Goal: Information Seeking & Learning: Check status

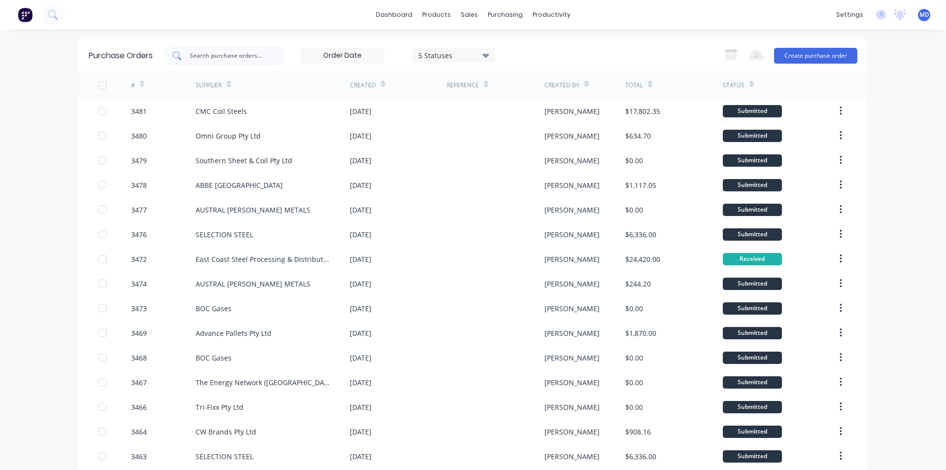
click at [238, 46] on div at bounding box center [224, 56] width 123 height 20
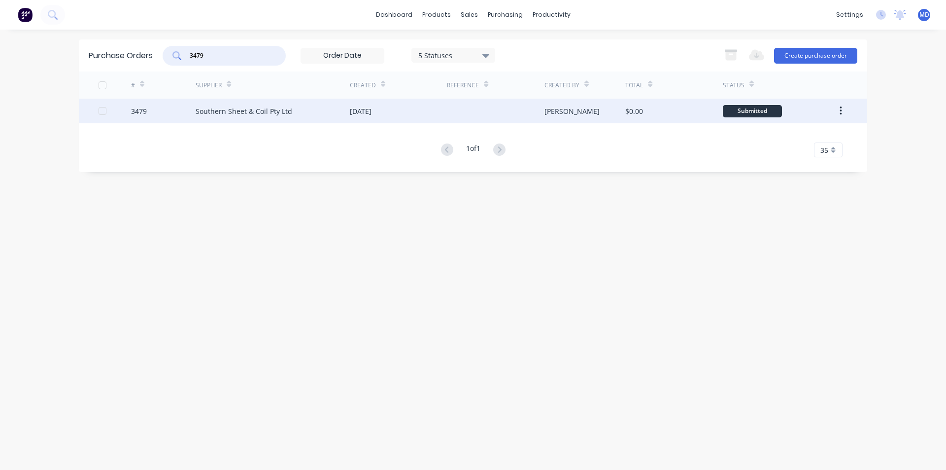
type input "3479"
click at [209, 113] on div "Southern Sheet & Coil Pty Ltd" at bounding box center [244, 111] width 97 height 10
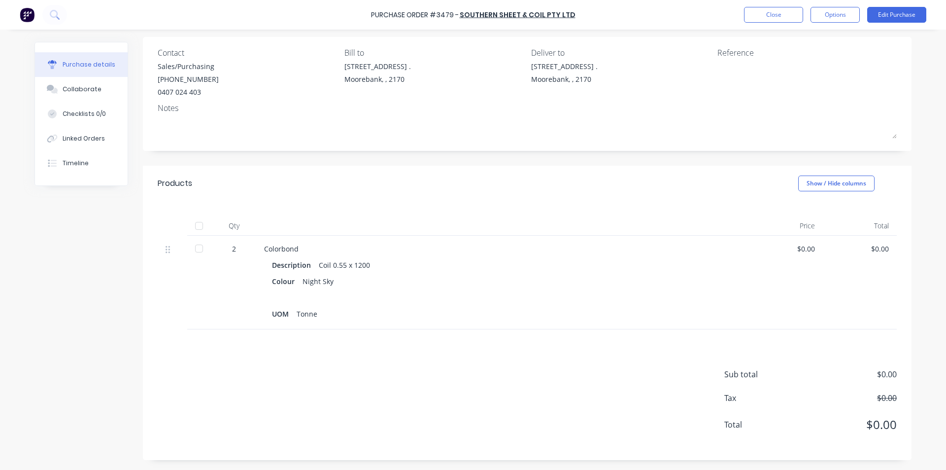
click at [205, 246] on div at bounding box center [199, 249] width 20 height 20
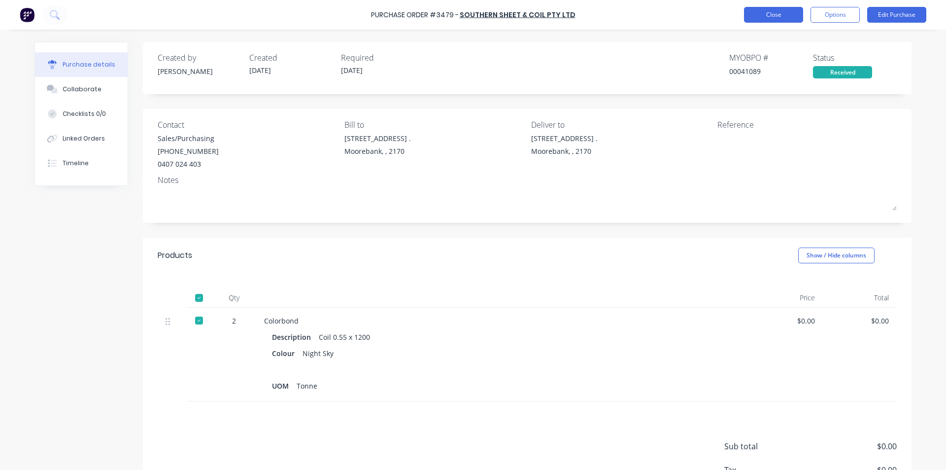
click at [760, 12] on button "Close" at bounding box center [773, 15] width 59 height 16
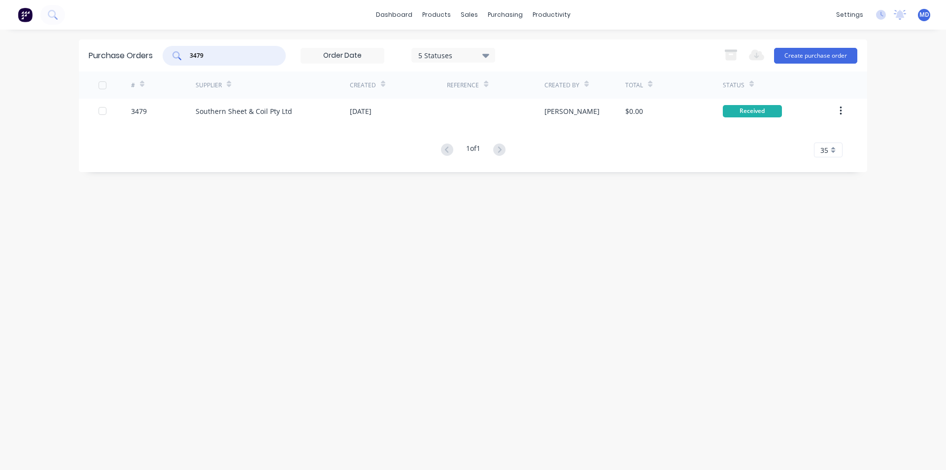
drag, startPoint x: 202, startPoint y: 60, endPoint x: 115, endPoint y: 61, distance: 86.7
click at [112, 62] on div "Purchase Orders 3479 5 Statuses 5 Statuses Export to Excel (XLSX) Create purcha…" at bounding box center [473, 55] width 788 height 32
type input "3480"
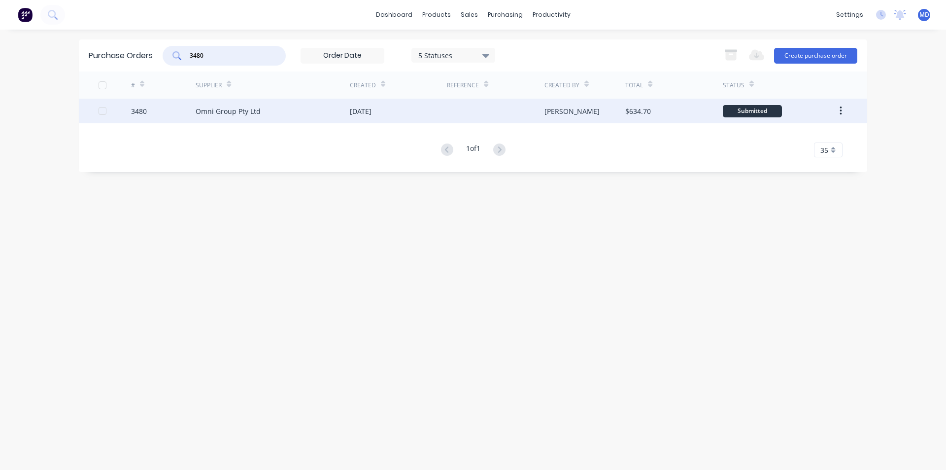
click at [236, 114] on div "Omni Group Pty Ltd" at bounding box center [228, 111] width 65 height 10
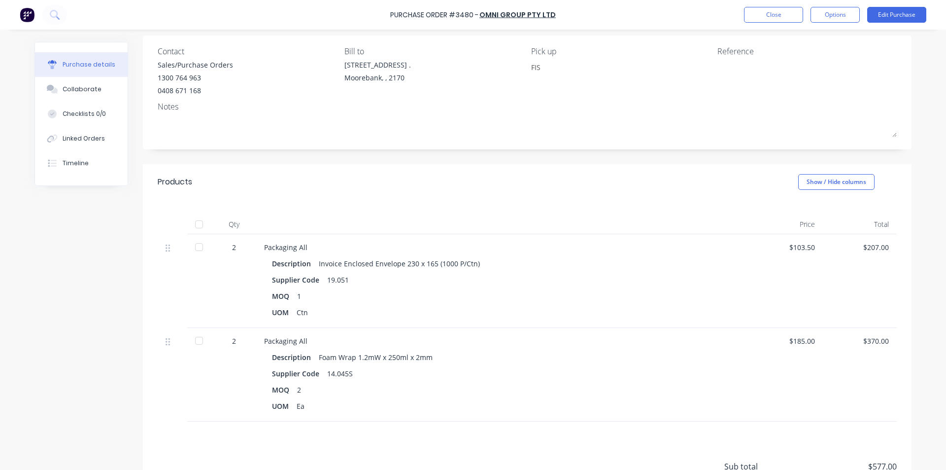
scroll to position [148, 0]
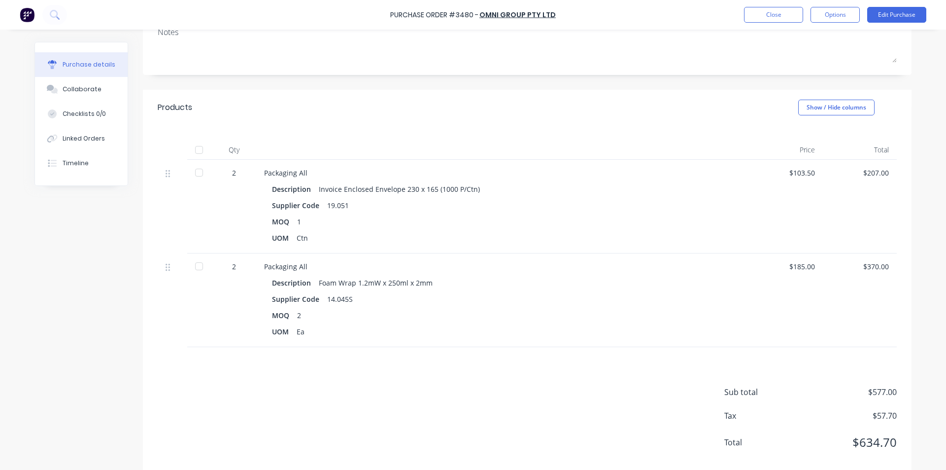
drag, startPoint x: 203, startPoint y: 174, endPoint x: 212, endPoint y: 221, distance: 47.6
click at [203, 173] on div at bounding box center [199, 173] width 20 height 20
click at [202, 271] on div at bounding box center [199, 266] width 20 height 20
click at [780, 14] on button "Close" at bounding box center [773, 15] width 59 height 16
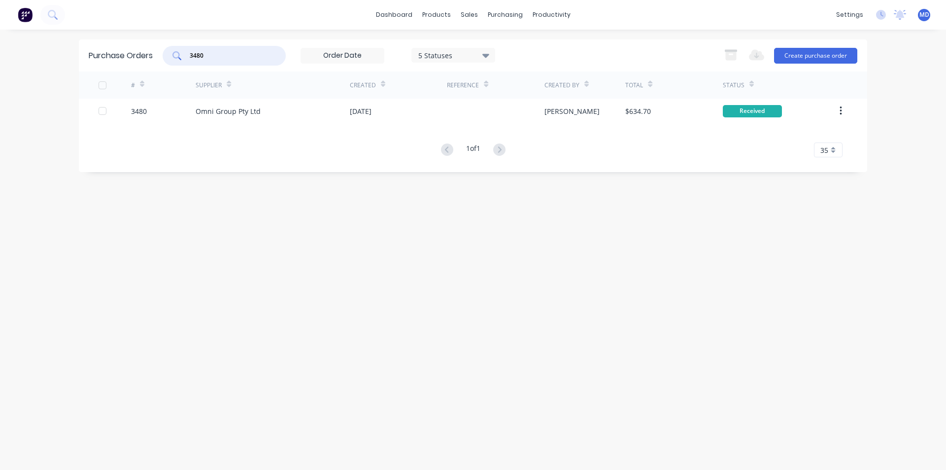
drag, startPoint x: 233, startPoint y: 58, endPoint x: 79, endPoint y: 49, distance: 154.5
click at [79, 49] on div "Purchase Orders 3480 5 Statuses 5 Statuses Export to Excel (XLSX) Create purcha…" at bounding box center [473, 55] width 788 height 32
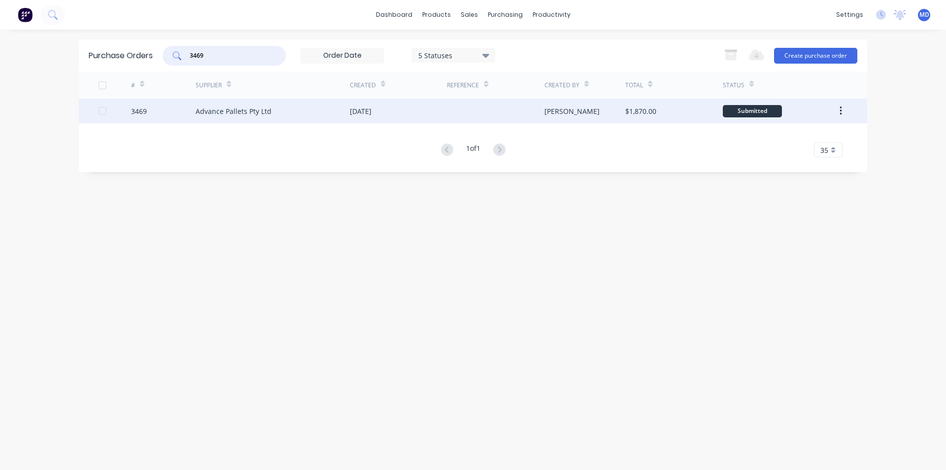
type input "3469"
click at [190, 108] on div "3469" at bounding box center [163, 111] width 65 height 25
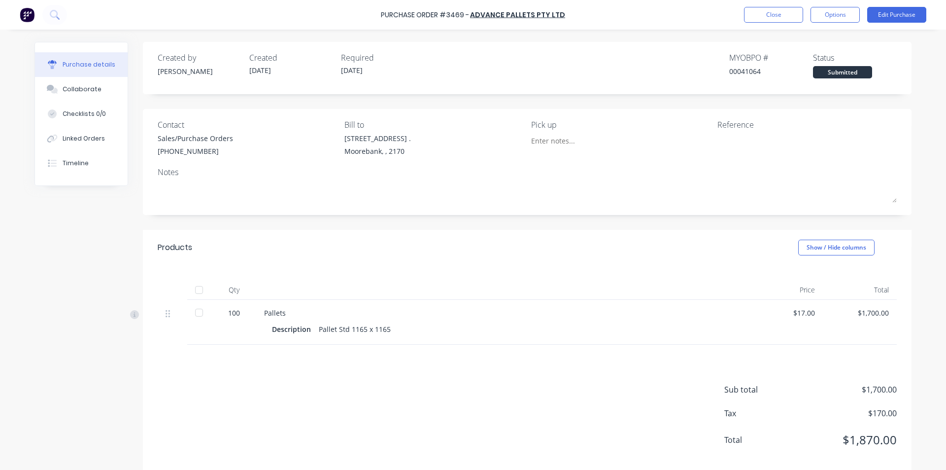
click at [189, 310] on div at bounding box center [199, 313] width 20 height 20
click at [770, 9] on button "Close" at bounding box center [773, 15] width 59 height 16
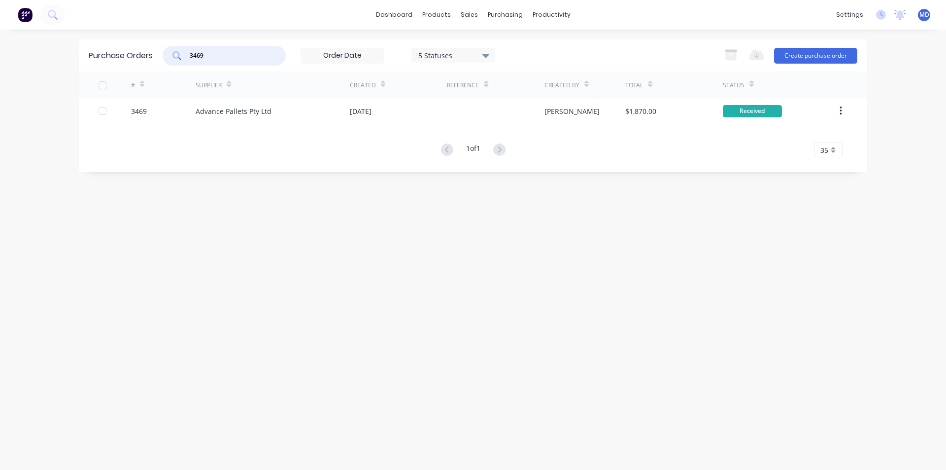
click at [207, 52] on input "3469" at bounding box center [230, 56] width 82 height 10
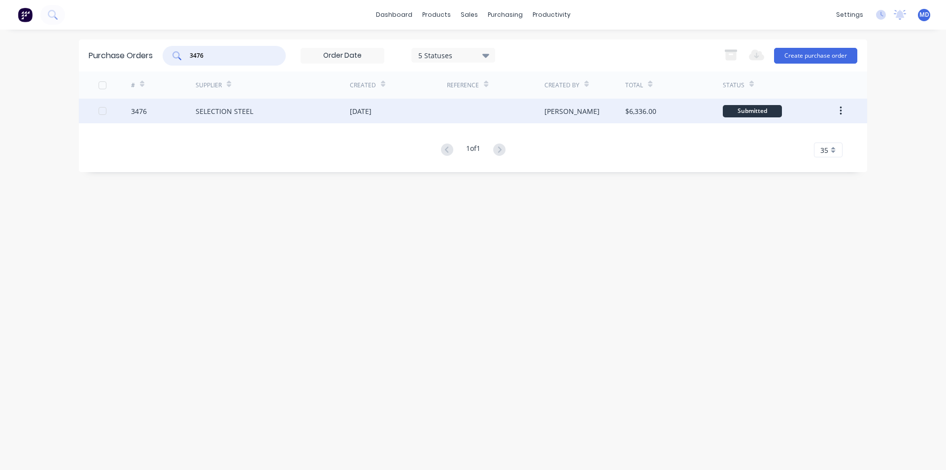
type input "3476"
click at [211, 113] on div "SELECTION STEEL" at bounding box center [225, 111] width 58 height 10
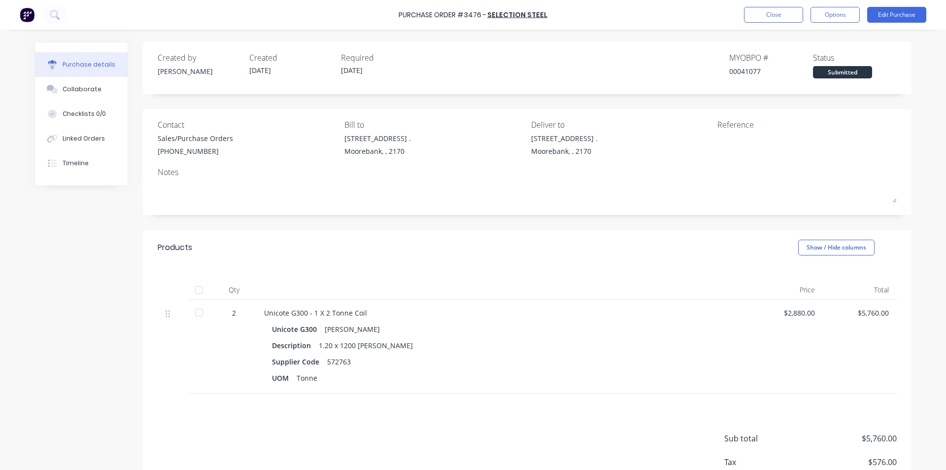
click at [197, 311] on div at bounding box center [199, 313] width 20 height 20
click at [767, 1] on div "Purchase Order #3476 - SELECTION STEEL Close Options Edit Purchase" at bounding box center [473, 15] width 946 height 30
click at [763, 16] on button "Close" at bounding box center [773, 15] width 59 height 16
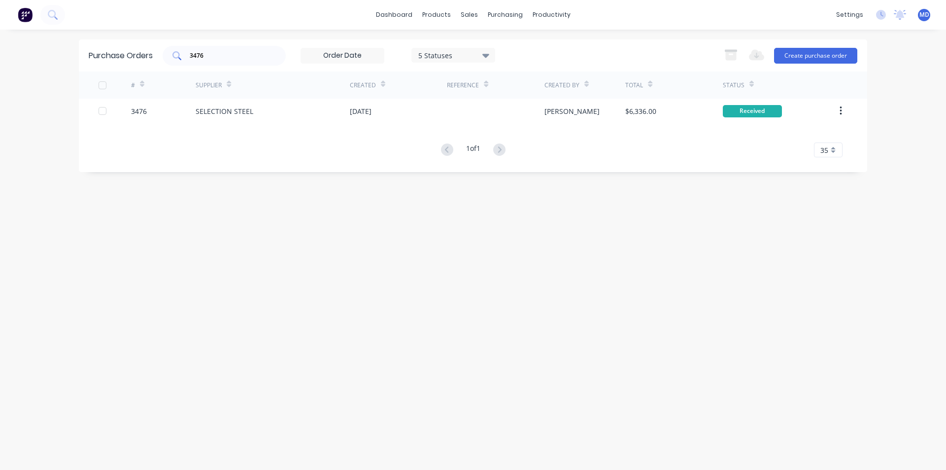
click at [242, 56] on input "3476" at bounding box center [230, 56] width 82 height 10
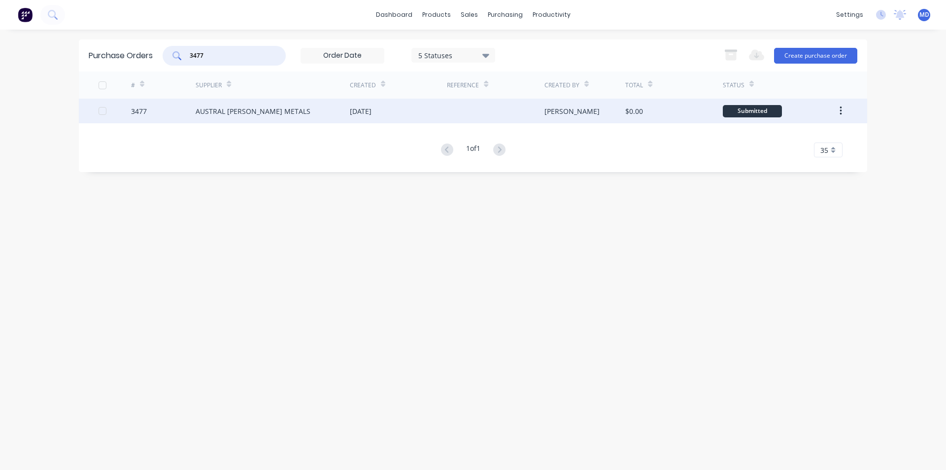
type input "3477"
click at [212, 106] on div "AUSTRAL [PERSON_NAME] METALS" at bounding box center [253, 111] width 115 height 10
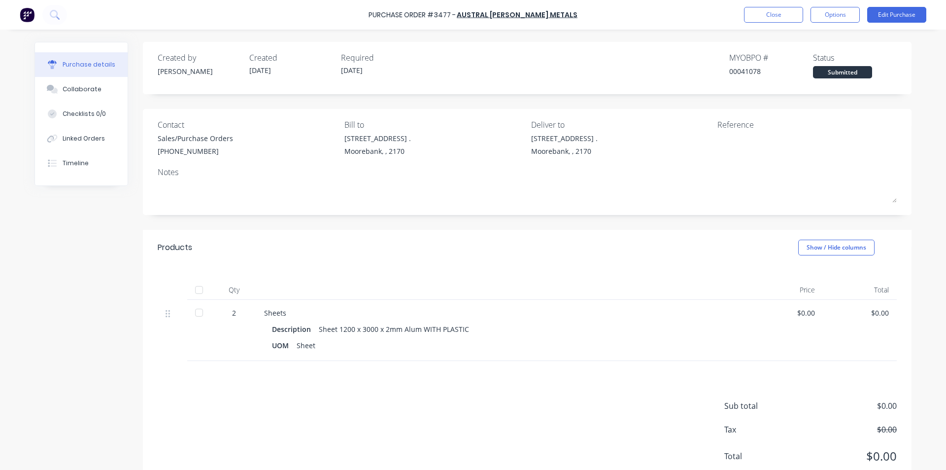
click at [204, 312] on div at bounding box center [199, 313] width 20 height 20
click at [772, 11] on button "Close" at bounding box center [773, 15] width 59 height 16
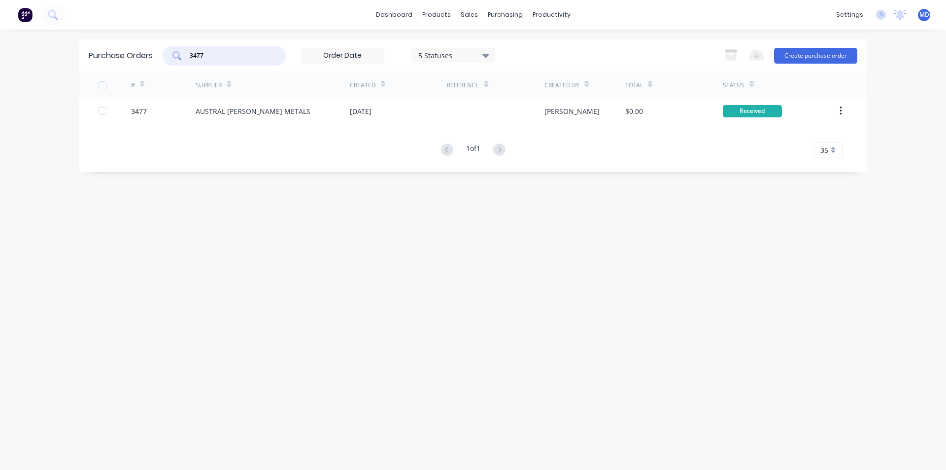
drag, startPoint x: 193, startPoint y: 58, endPoint x: 122, endPoint y: 68, distance: 72.1
click at [122, 68] on div "Purchase Orders 3477 5 Statuses 5 Statuses Export to Excel (XLSX) Create purcha…" at bounding box center [473, 55] width 788 height 32
type input "3475"
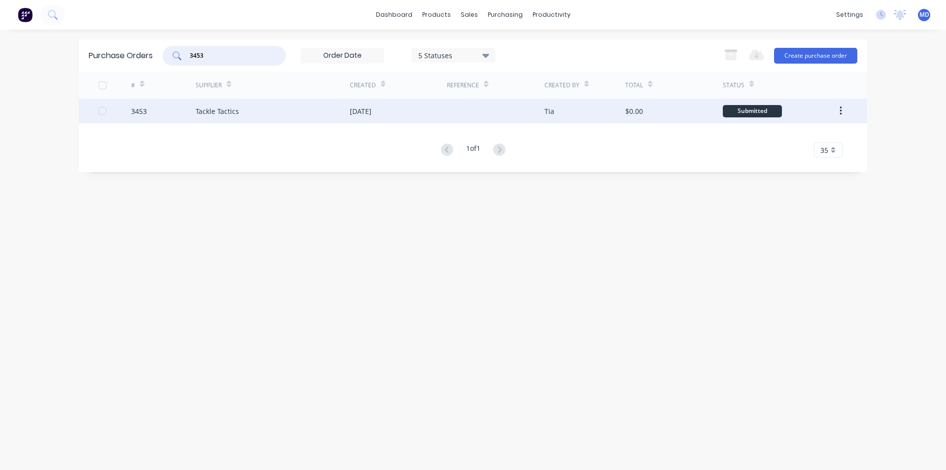
type input "3453"
click at [277, 118] on div "Tackle Tactics" at bounding box center [273, 111] width 154 height 25
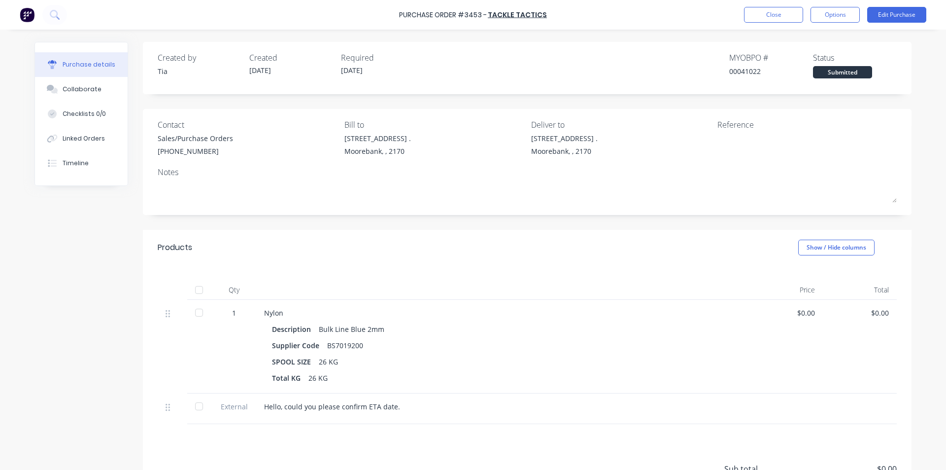
click at [194, 315] on div at bounding box center [199, 313] width 20 height 20
click at [201, 408] on div at bounding box center [199, 406] width 20 height 20
click at [779, 14] on button "Close" at bounding box center [773, 15] width 59 height 16
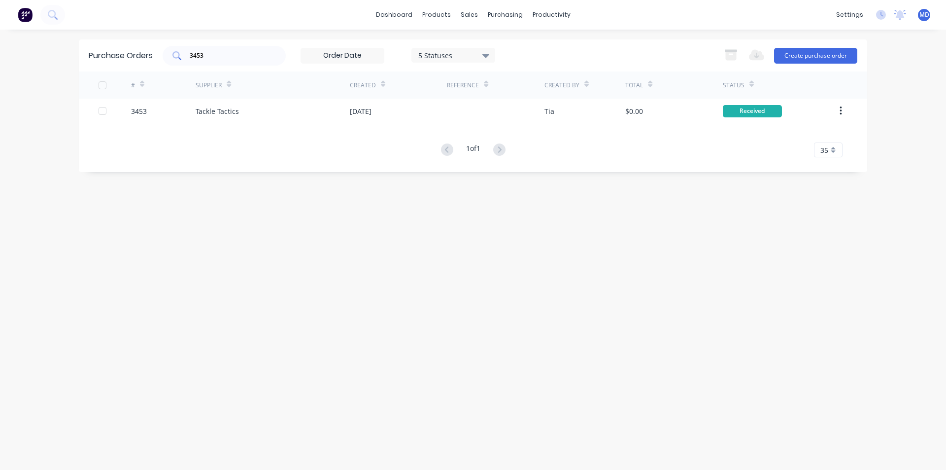
click at [233, 52] on input "3453" at bounding box center [230, 56] width 82 height 10
type input "3471"
drag, startPoint x: 235, startPoint y: 57, endPoint x: 137, endPoint y: 64, distance: 98.3
click at [137, 64] on div "Purchase Orders 3471 5 Statuses 5 Statuses Export to Excel (XLSX) Create purcha…" at bounding box center [473, 55] width 788 height 32
type input "3472"
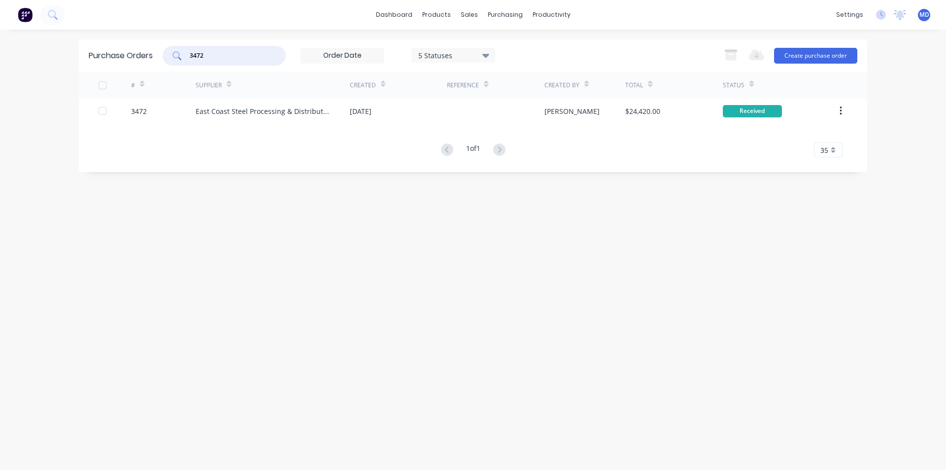
drag, startPoint x: 161, startPoint y: 58, endPoint x: 105, endPoint y: 56, distance: 55.7
click at [105, 56] on div "Purchase Orders 3472 5 Statuses 5 Statuses Export to Excel (XLSX) Create purcha…" at bounding box center [473, 55] width 788 height 32
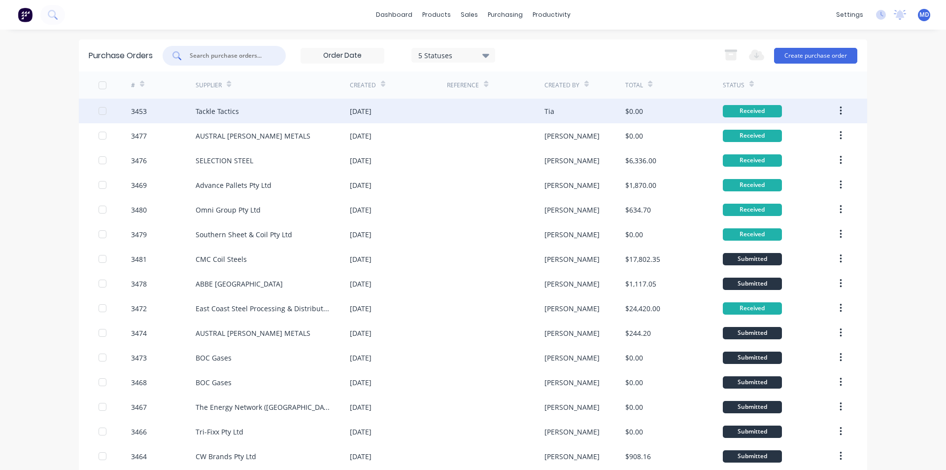
click at [839, 106] on button "button" at bounding box center [840, 111] width 23 height 18
click at [810, 136] on div "Archive" at bounding box center [806, 137] width 76 height 14
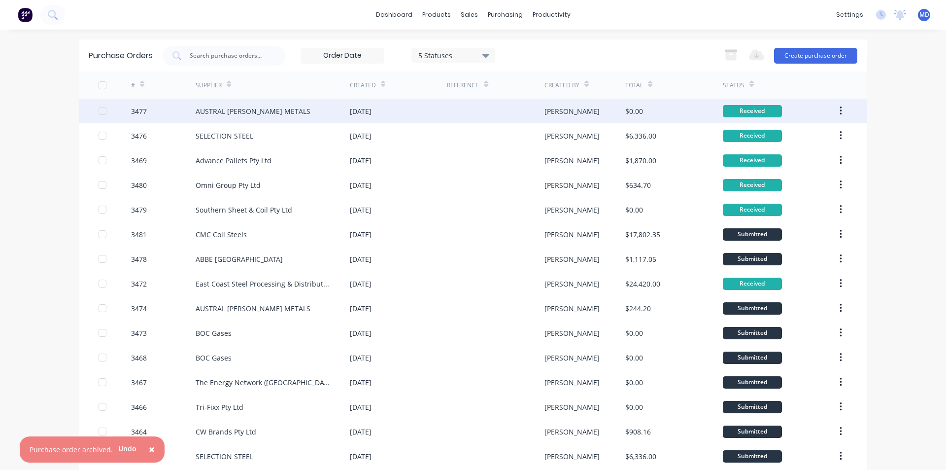
click at [840, 107] on icon "button" at bounding box center [841, 110] width 2 height 9
click at [804, 133] on div "Archive" at bounding box center [806, 137] width 76 height 14
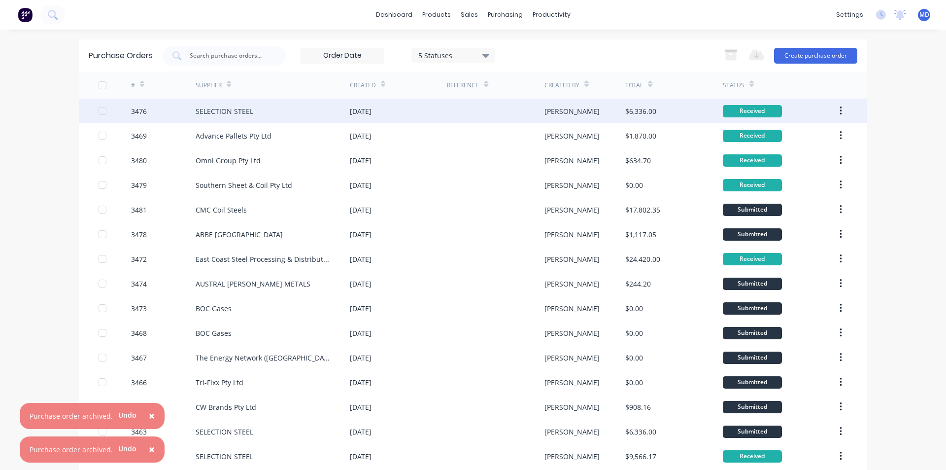
click at [840, 109] on icon "button" at bounding box center [841, 110] width 2 height 11
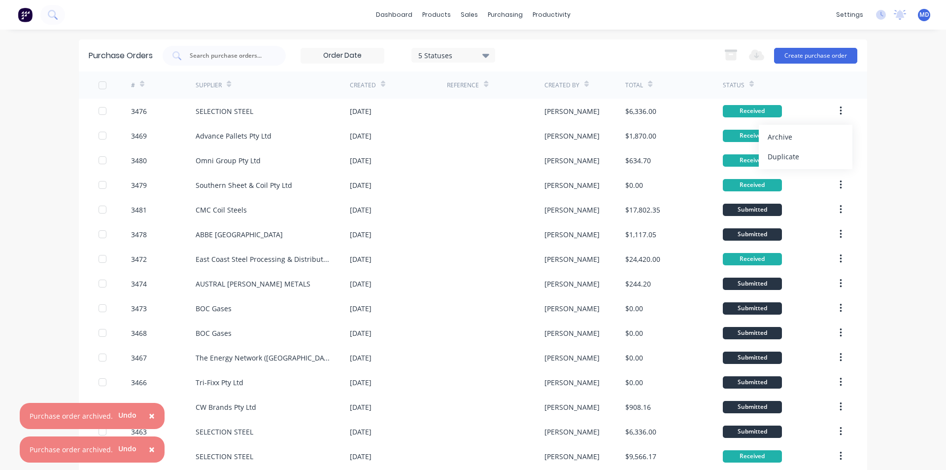
click at [903, 149] on div "× Purchase order archived. Undo × Purchase order archived. Undo dashboard produ…" at bounding box center [473, 235] width 946 height 470
click at [750, 84] on icon at bounding box center [752, 83] width 4 height 7
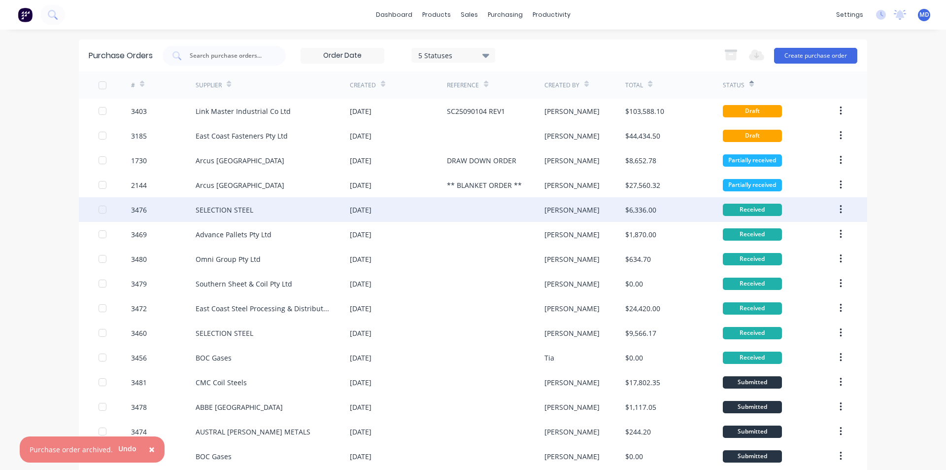
click at [840, 206] on icon "button" at bounding box center [841, 209] width 2 height 9
click at [821, 238] on div "Archive" at bounding box center [806, 235] width 76 height 14
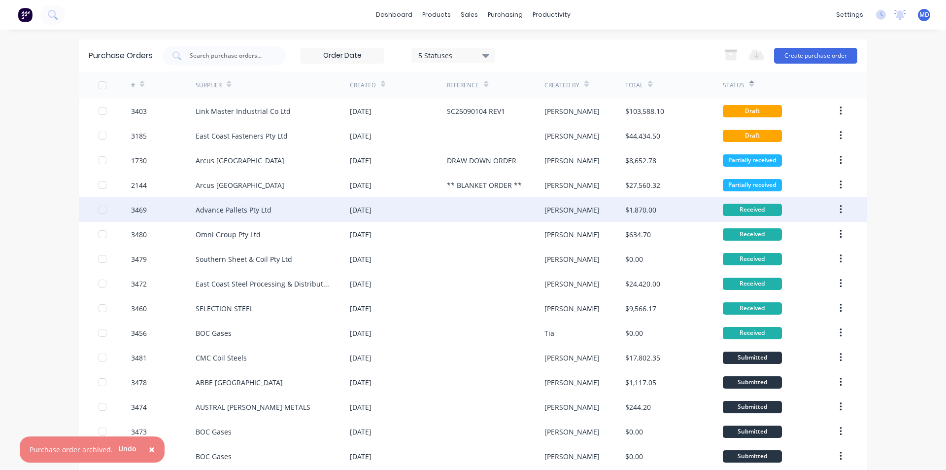
click at [840, 204] on button "button" at bounding box center [840, 210] width 23 height 18
click at [825, 233] on div "Archive" at bounding box center [806, 235] width 76 height 14
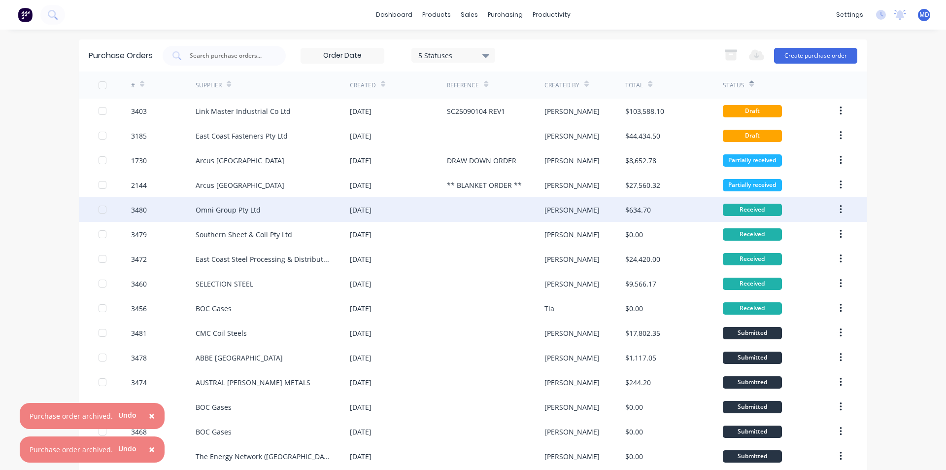
click at [840, 207] on button "button" at bounding box center [840, 210] width 23 height 18
click at [840, 206] on icon "button" at bounding box center [841, 209] width 2 height 11
click at [818, 230] on div "Archive" at bounding box center [806, 235] width 76 height 14
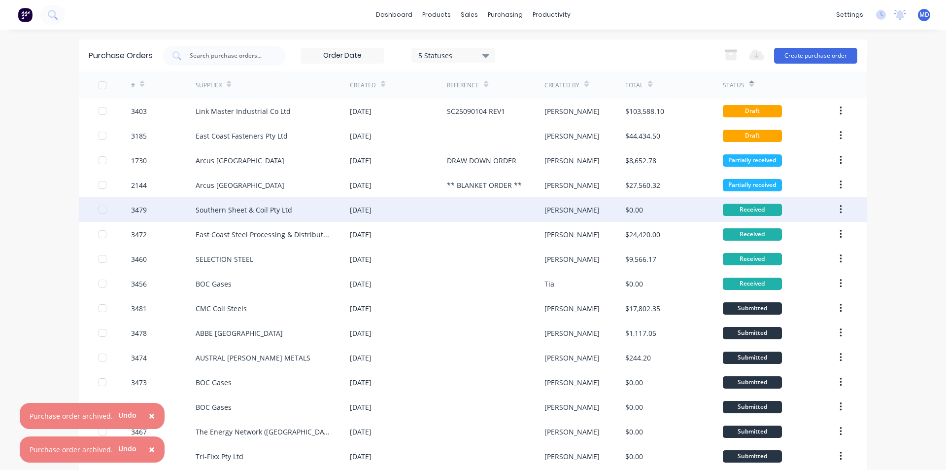
click at [839, 208] on button "button" at bounding box center [840, 210] width 23 height 18
click at [826, 237] on div "Archive" at bounding box center [806, 235] width 76 height 14
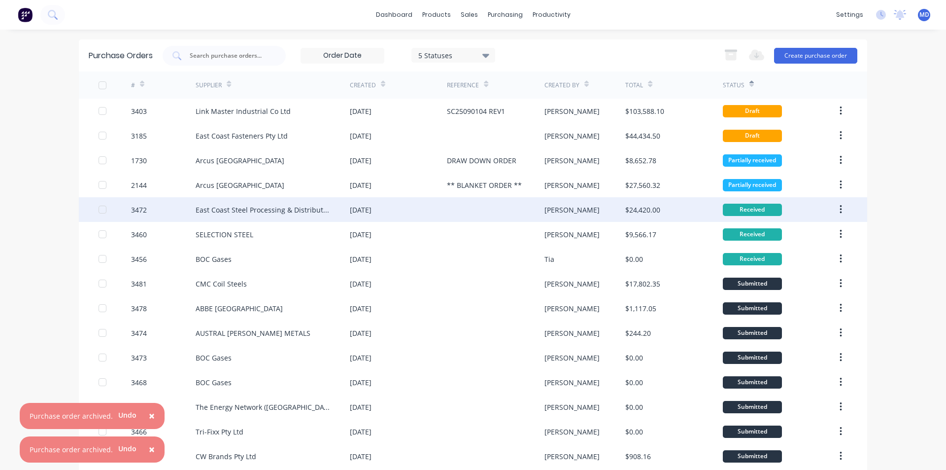
click at [835, 211] on button "button" at bounding box center [840, 210] width 23 height 18
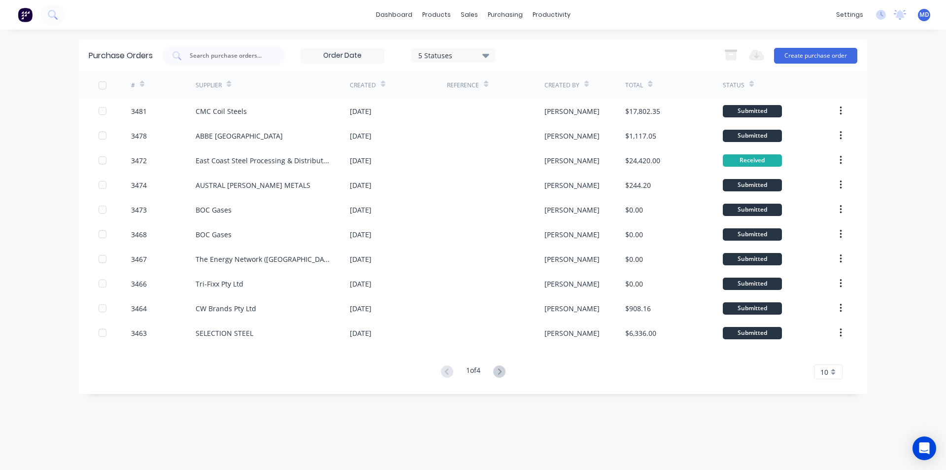
click at [841, 159] on icon "button" at bounding box center [841, 160] width 2 height 11
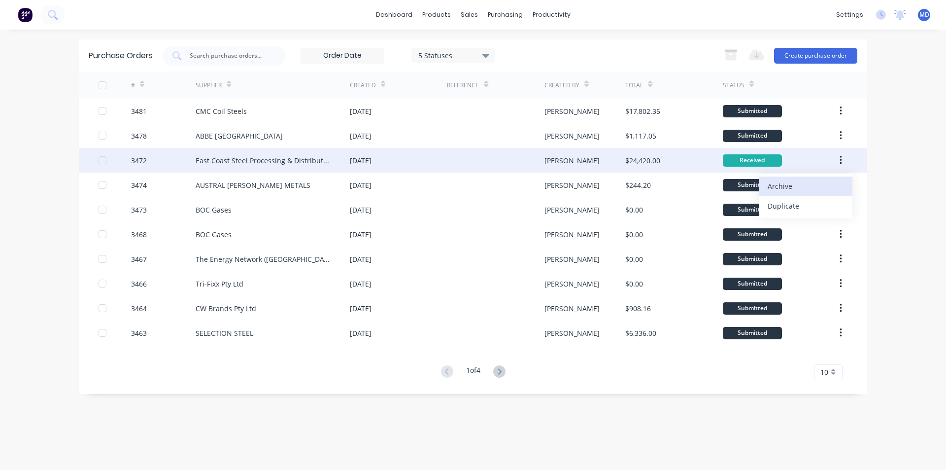
click at [782, 190] on div "Archive" at bounding box center [806, 186] width 76 height 14
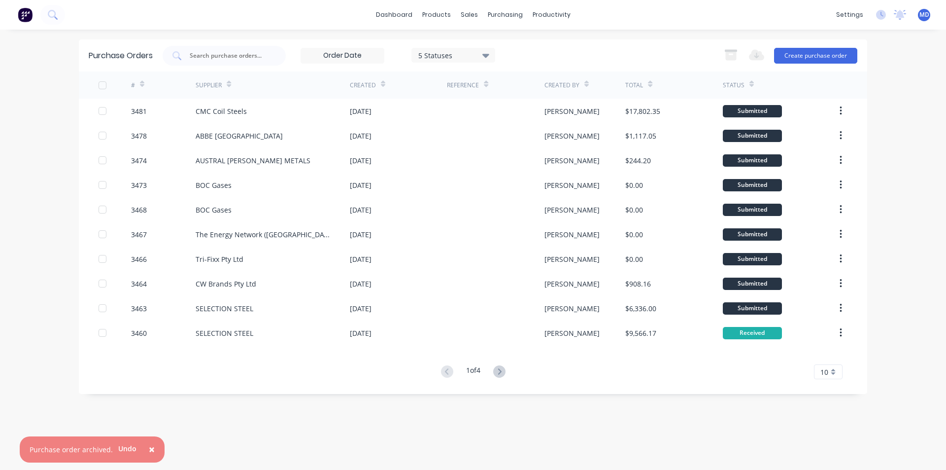
click at [834, 371] on div "10" at bounding box center [828, 371] width 29 height 15
click at [925, 332] on div "× Purchase order archived. Undo dashboard products sales purchasing productivit…" at bounding box center [473, 235] width 946 height 470
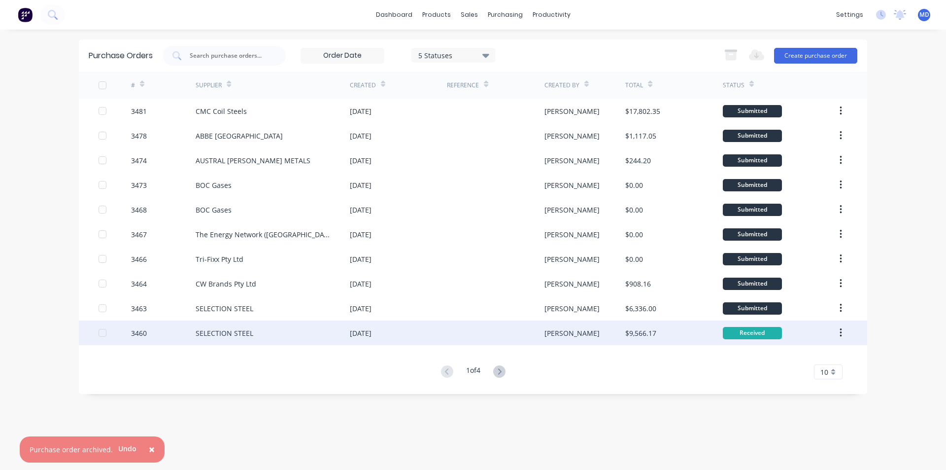
click at [844, 332] on button "button" at bounding box center [840, 333] width 23 height 18
click at [828, 356] on div "Archive" at bounding box center [806, 358] width 76 height 14
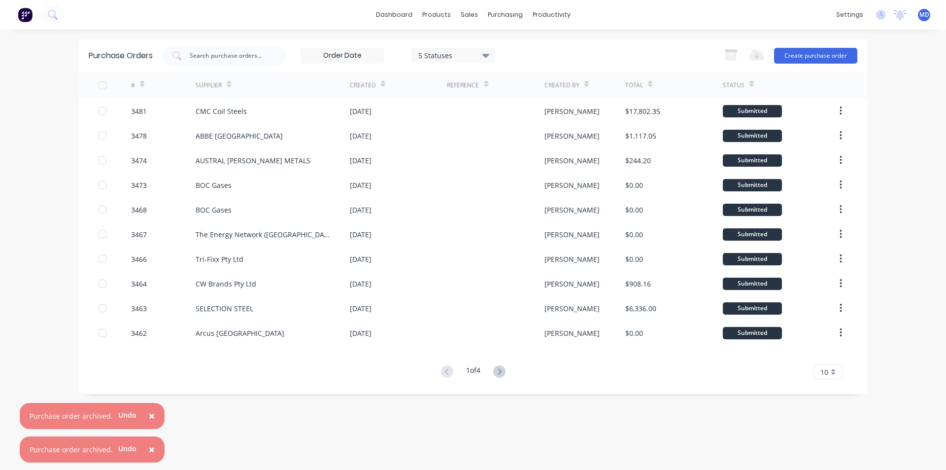
click at [836, 368] on div "10" at bounding box center [828, 371] width 29 height 15
click at [829, 357] on div "35" at bounding box center [829, 354] width 28 height 17
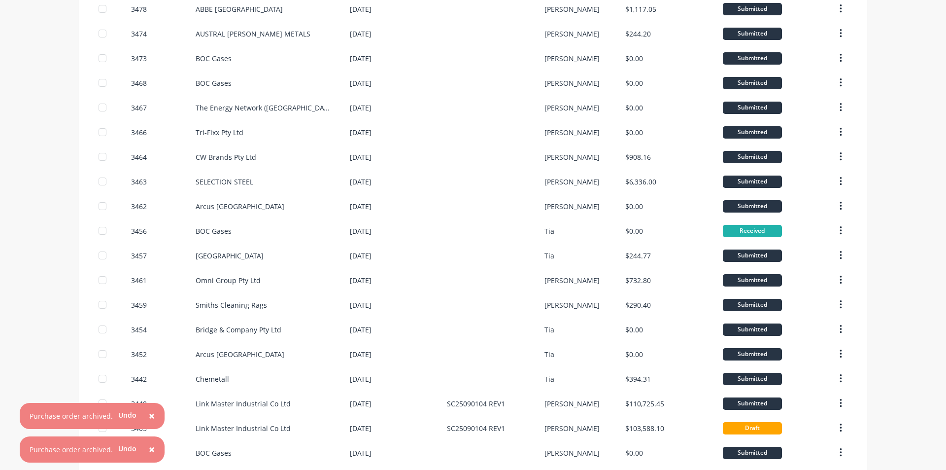
scroll to position [148, 0]
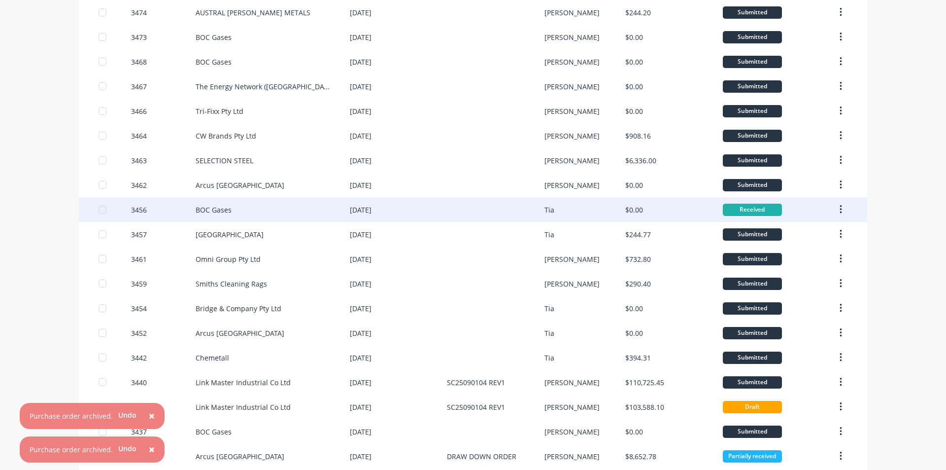
click at [840, 208] on icon "button" at bounding box center [841, 209] width 2 height 11
click at [818, 232] on div "Archive" at bounding box center [806, 235] width 76 height 14
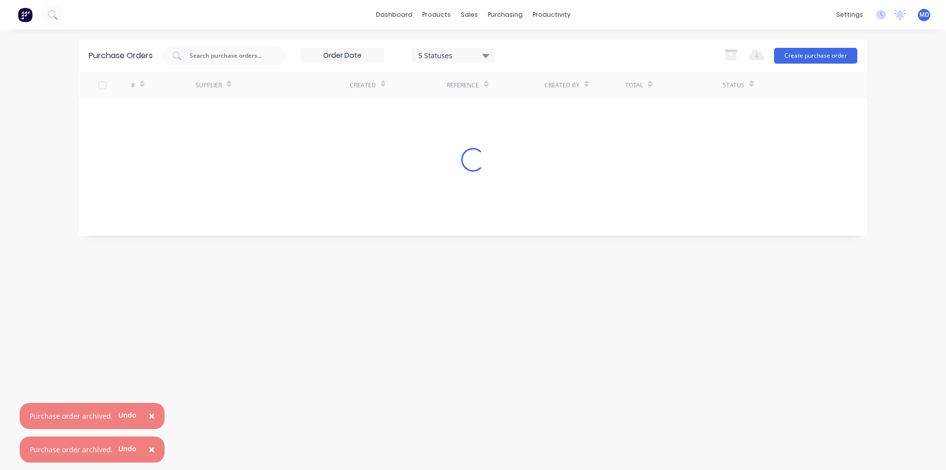
click at [151, 451] on span "×" at bounding box center [152, 449] width 6 height 14
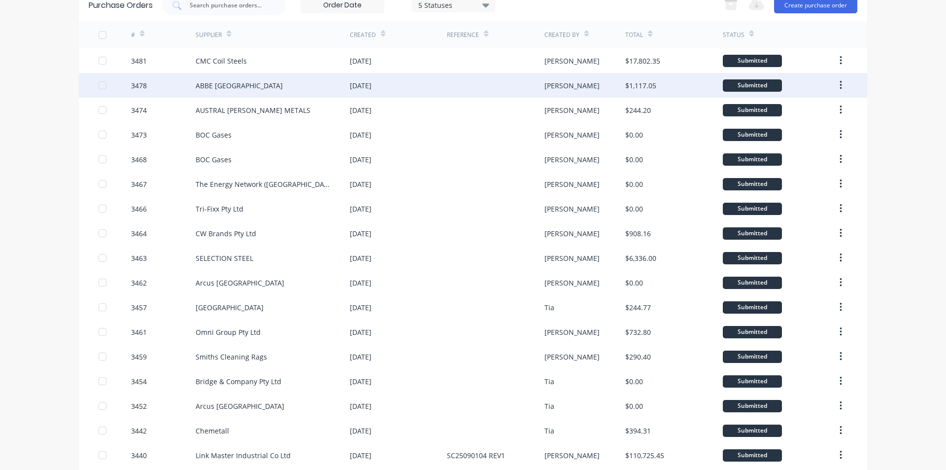
scroll to position [99, 0]
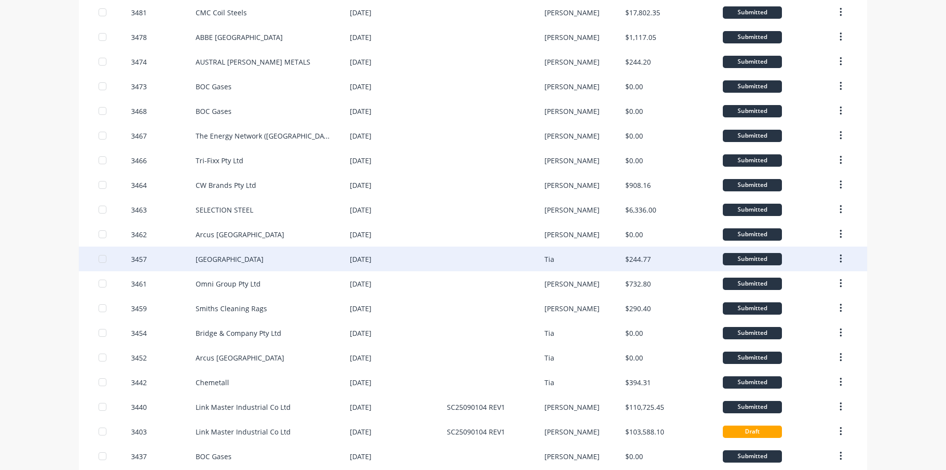
click at [261, 268] on div "[GEOGRAPHIC_DATA]" at bounding box center [273, 258] width 154 height 25
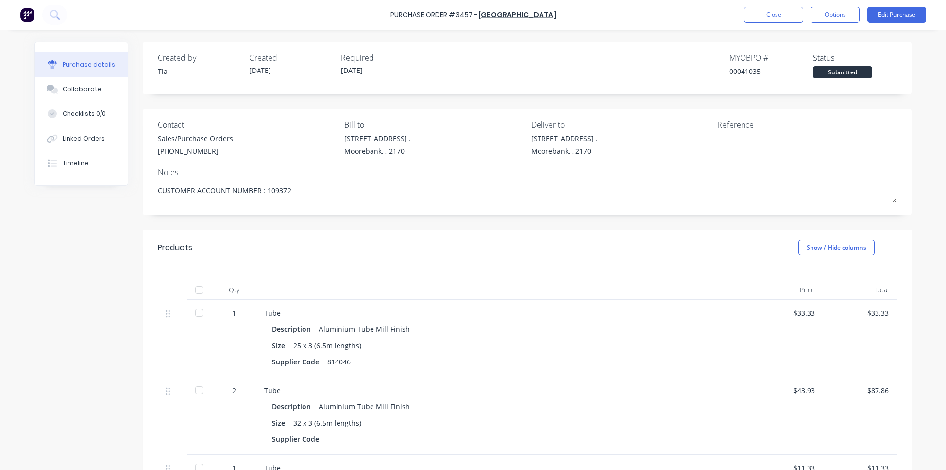
scroll to position [210, 0]
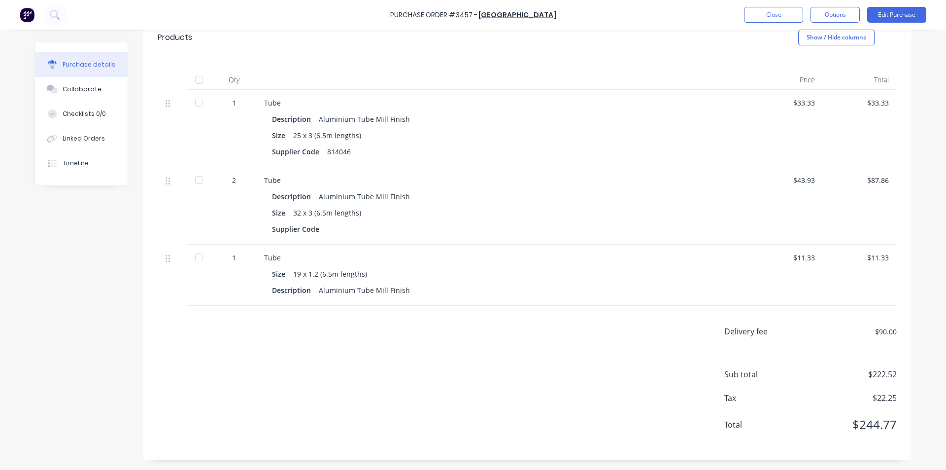
type textarea "x"
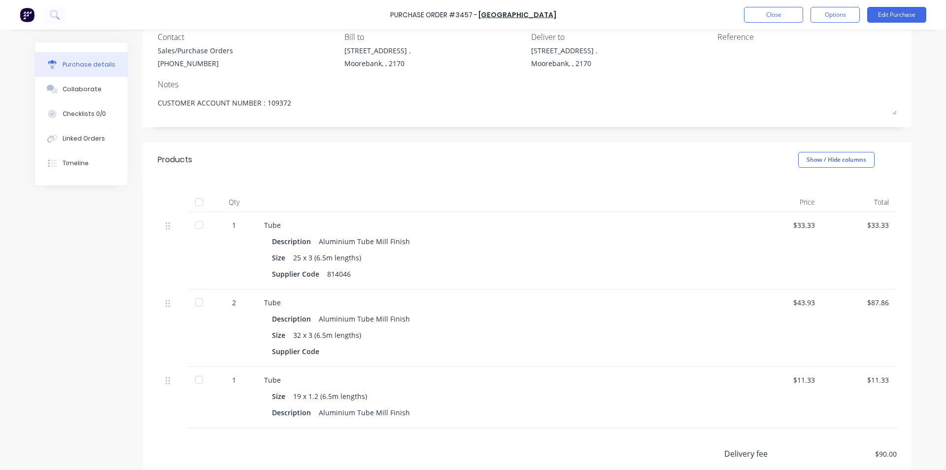
scroll to position [0, 0]
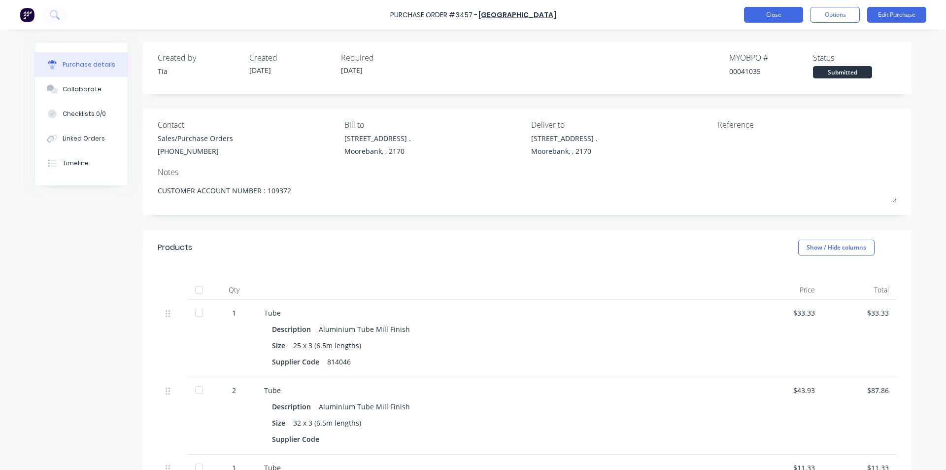
click at [786, 14] on button "Close" at bounding box center [773, 15] width 59 height 16
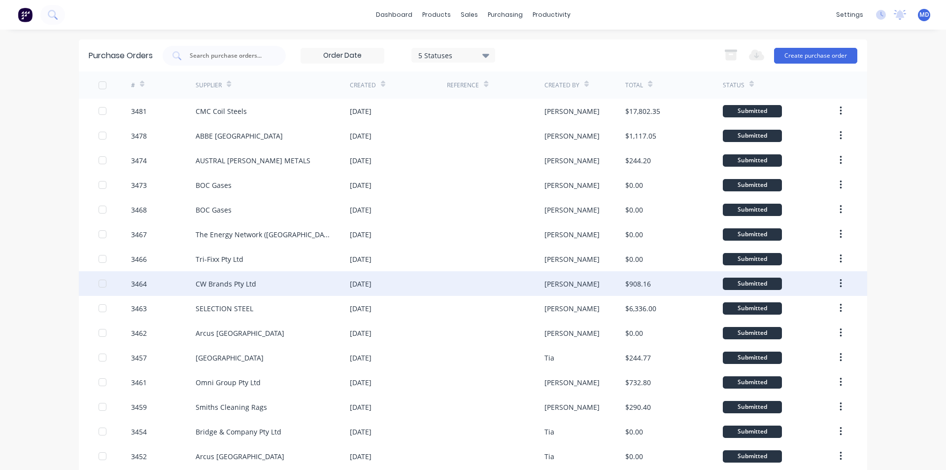
click at [277, 288] on div "CW Brands Pty Ltd" at bounding box center [273, 283] width 154 height 25
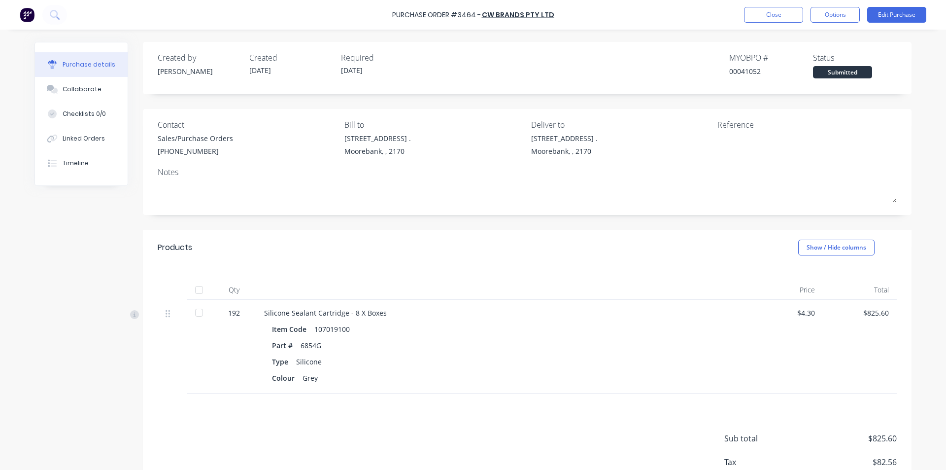
click at [198, 316] on div at bounding box center [199, 313] width 20 height 20
click at [775, 12] on button "Close" at bounding box center [773, 15] width 59 height 16
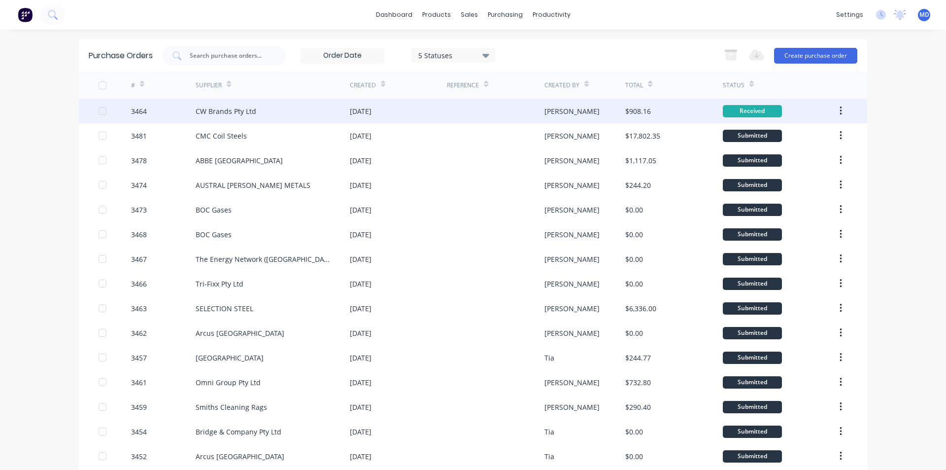
click at [836, 108] on button "button" at bounding box center [840, 111] width 23 height 18
click at [827, 132] on div "Archive" at bounding box center [806, 137] width 76 height 14
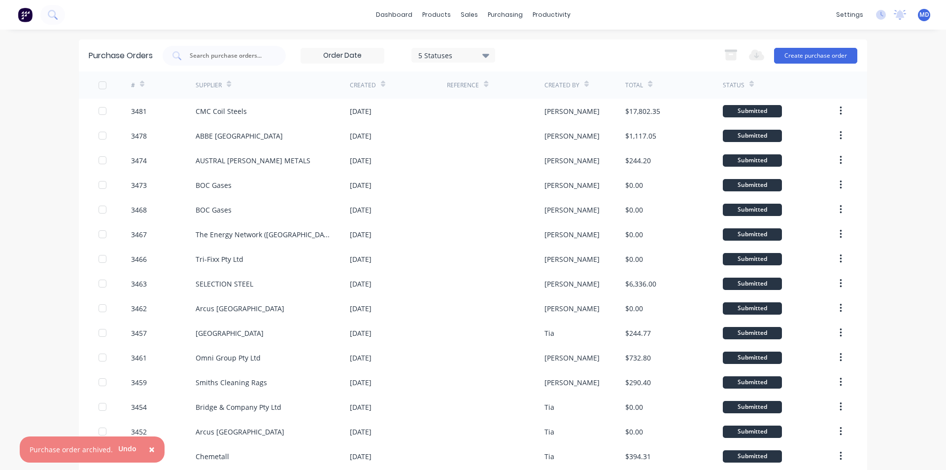
click at [151, 449] on span "×" at bounding box center [152, 449] width 6 height 14
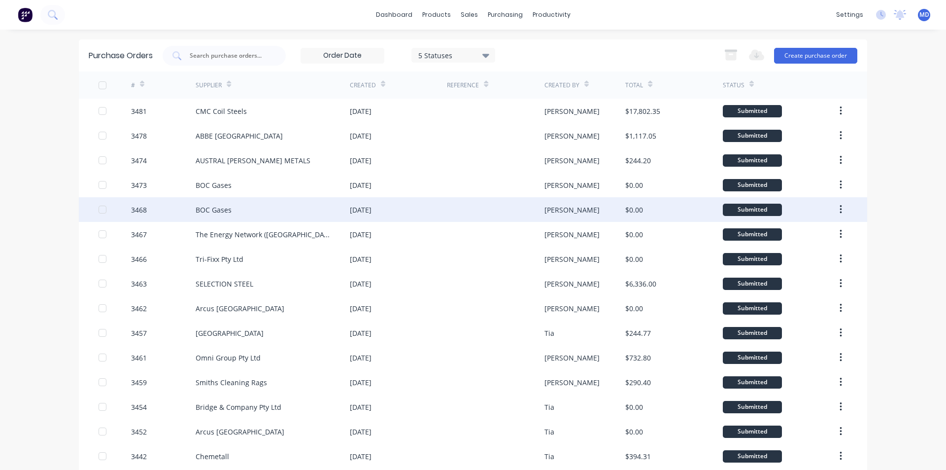
click at [360, 212] on div "[DATE]" at bounding box center [361, 210] width 22 height 10
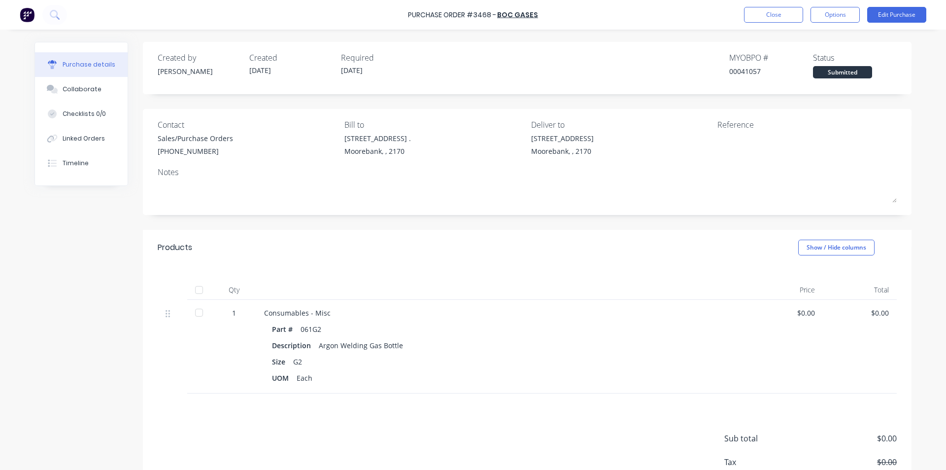
click at [202, 309] on div at bounding box center [199, 313] width 20 height 20
click at [785, 11] on button "Close" at bounding box center [773, 15] width 59 height 16
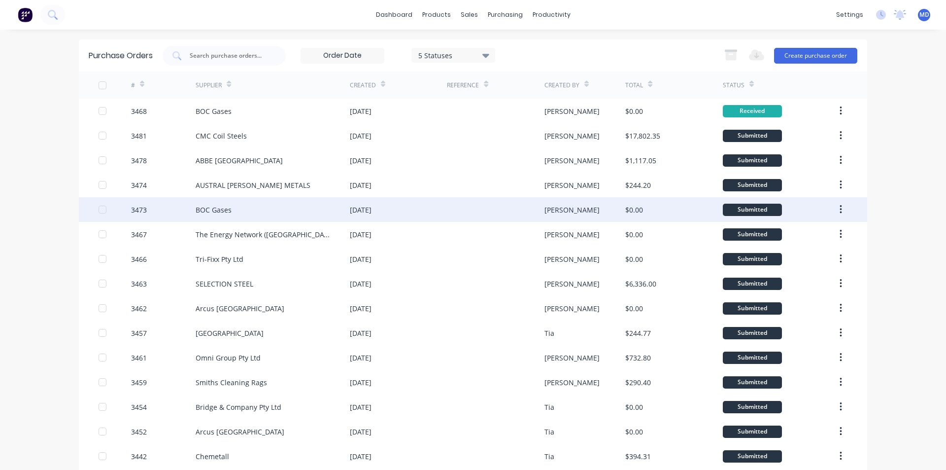
click at [307, 211] on div "BOC Gases" at bounding box center [273, 209] width 154 height 25
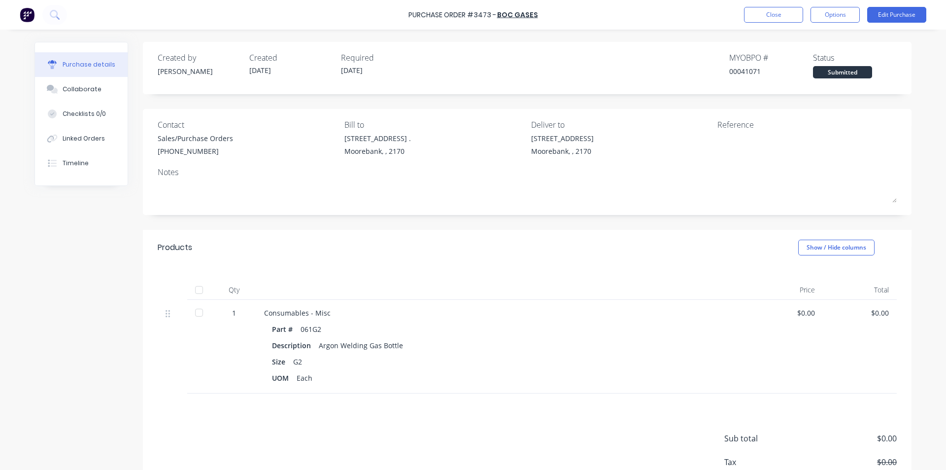
click at [194, 313] on div at bounding box center [199, 313] width 20 height 20
click at [755, 19] on button "Close" at bounding box center [773, 15] width 59 height 16
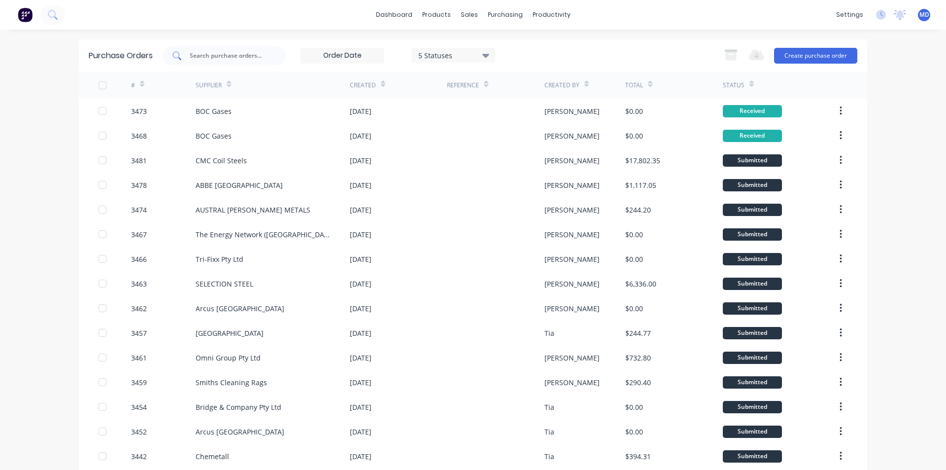
click at [238, 58] on input "text" at bounding box center [230, 56] width 82 height 10
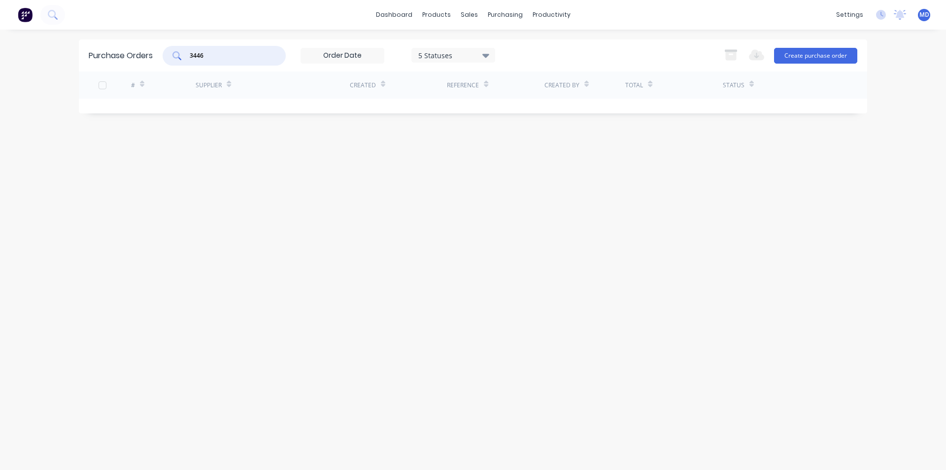
type input "3446"
click at [478, 55] on div "5 Statuses" at bounding box center [453, 55] width 70 height 10
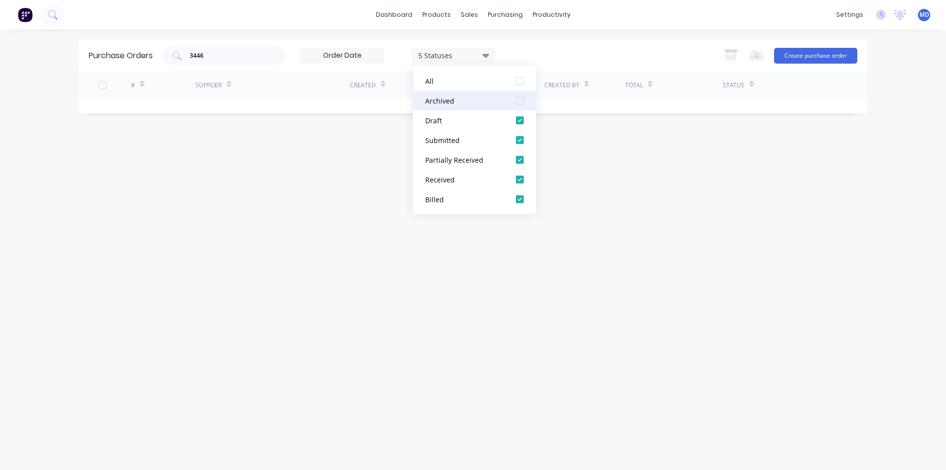
click at [521, 101] on div at bounding box center [520, 101] width 20 height 20
click at [267, 181] on div "Purchase Orders 3446 7 Statuses 7 Statuses Export to Excel (XLSX) Create purcha…" at bounding box center [473, 249] width 788 height 420
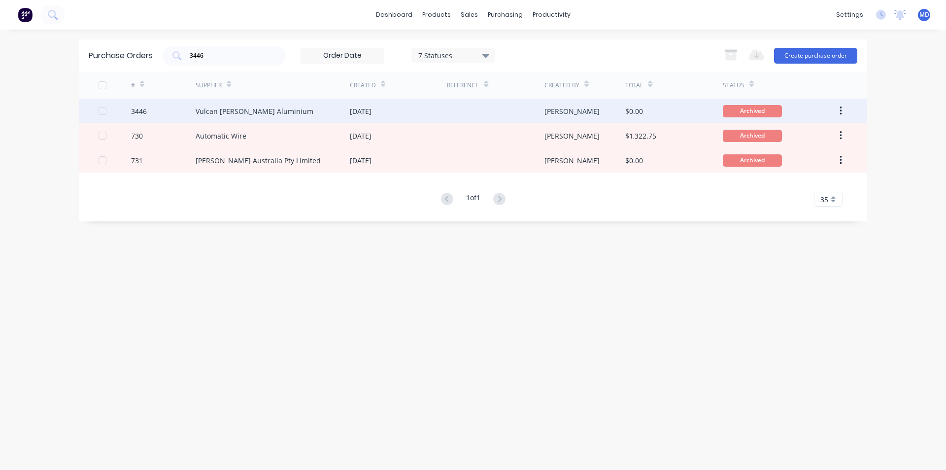
click at [195, 108] on div "3446" at bounding box center [163, 111] width 65 height 25
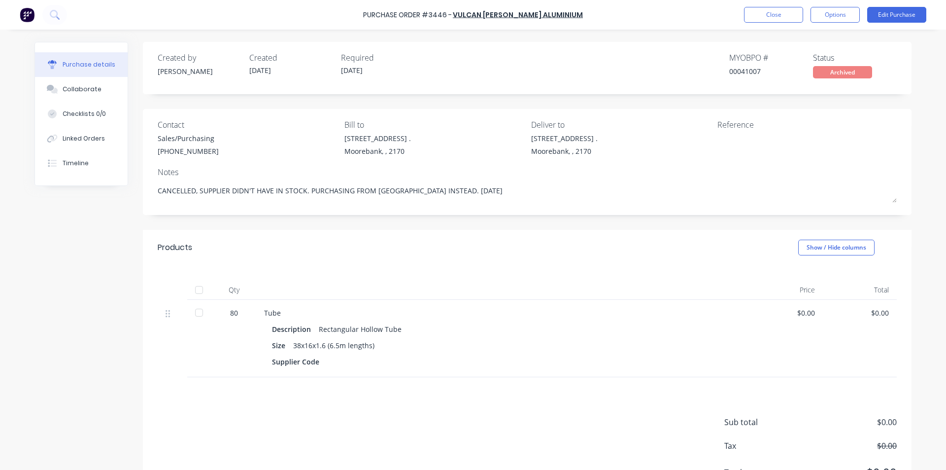
click at [561, 273] on div "Qty Price Total 80 Tube Description Rectangular Hollow Tube Size 38x16x1.6 (6.5…" at bounding box center [527, 321] width 769 height 112
click at [87, 94] on button "Collaborate" at bounding box center [81, 89] width 93 height 25
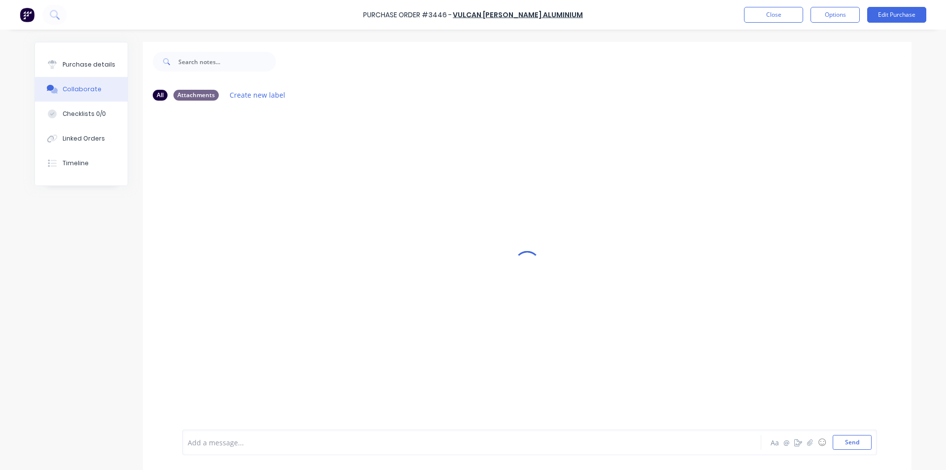
click at [82, 157] on button "Timeline" at bounding box center [81, 163] width 93 height 25
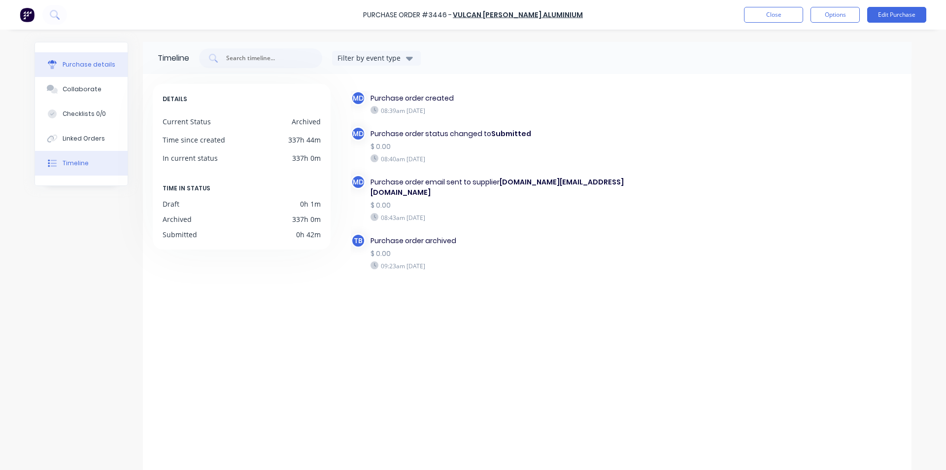
click at [94, 63] on div "Purchase details" at bounding box center [89, 64] width 53 height 9
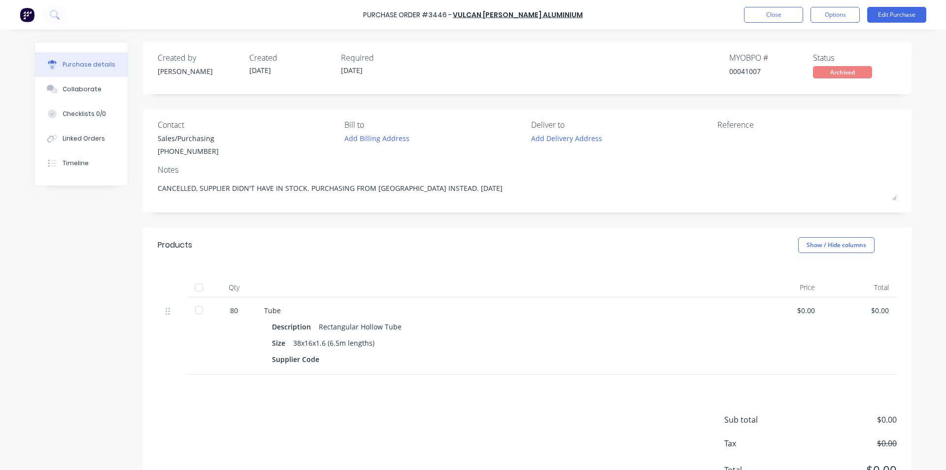
type textarea "x"
click at [772, 19] on button "Close" at bounding box center [773, 15] width 59 height 16
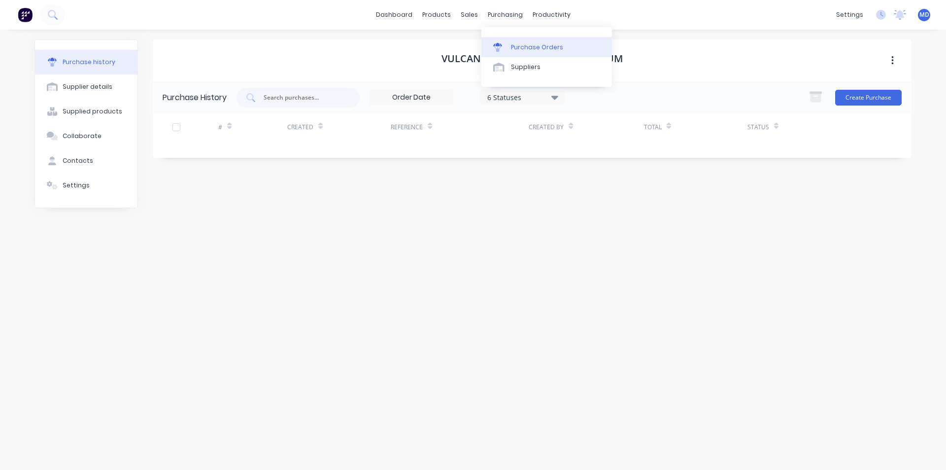
click at [516, 38] on link "Purchase Orders" at bounding box center [546, 47] width 131 height 20
